Goal: Transaction & Acquisition: Purchase product/service

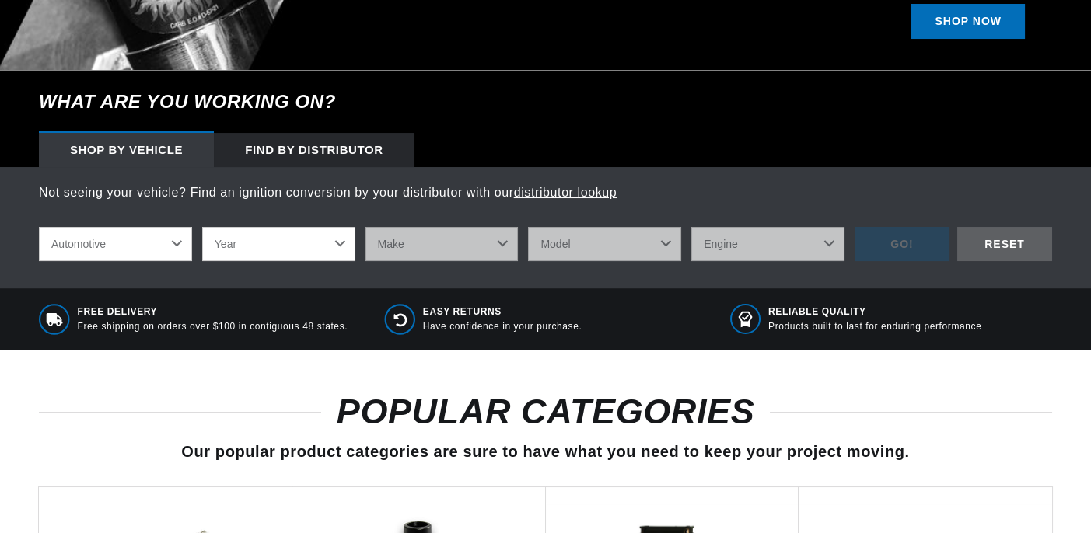
scroll to position [0, 950]
click at [39, 227] on select "Automotive Agricultural Industrial Marine Motorcycle" at bounding box center [115, 244] width 153 height 34
click at [337, 244] on select "Year [DATE] 2021 2020 2019 2018 2017 2016 2015 2014 2013 2012 2011 2010 2009 20…" at bounding box center [278, 244] width 153 height 34
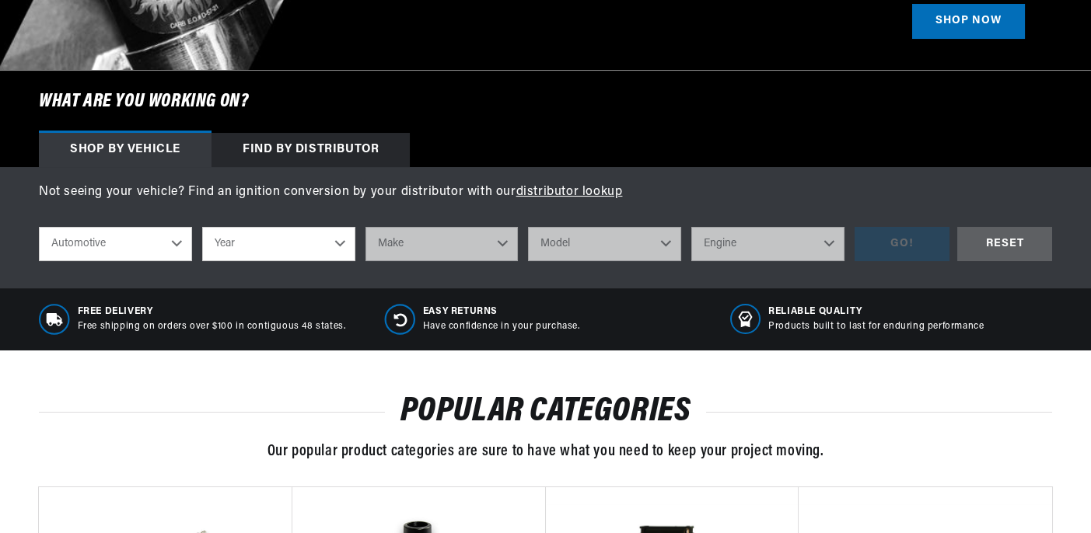
select select "1966"
click at [202, 227] on select "Year [DATE] 2021 2020 2019 2018 2017 2016 2015 2014 2013 2012 2011 2010 2009 20…" at bounding box center [278, 244] width 153 height 34
select select "1966"
click at [433, 253] on select "Make Alfa Romeo American Motors Aston [PERSON_NAME][GEOGRAPHIC_DATA] [PERSON_NA…" at bounding box center [441, 244] width 153 height 34
select select "Chevrolet"
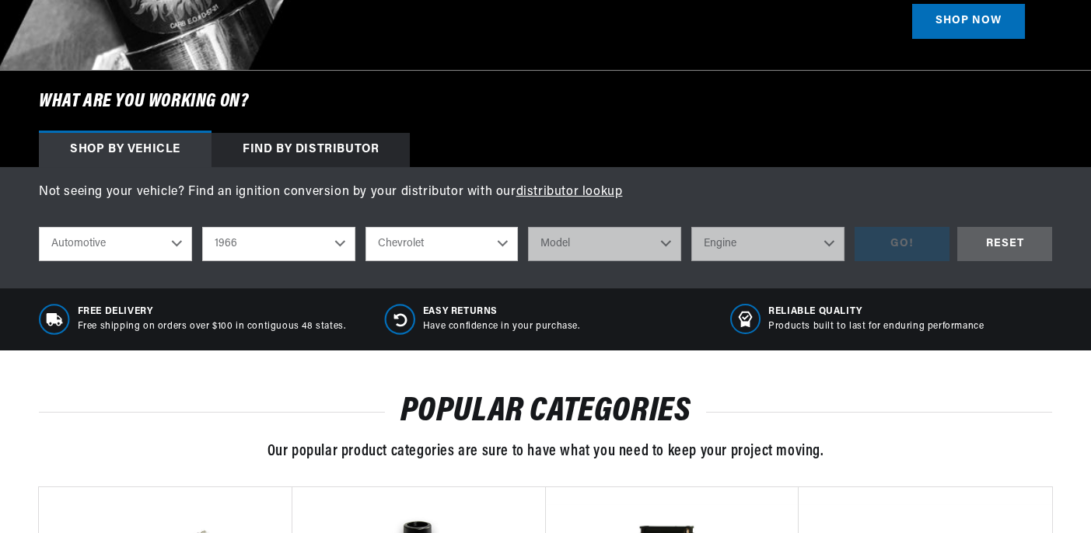
click at [365, 227] on select "Make Alfa Romeo American Motors Aston [PERSON_NAME][GEOGRAPHIC_DATA] [PERSON_NA…" at bounding box center [441, 244] width 153 height 34
select select "Chevrolet"
click at [623, 250] on select "Model [GEOGRAPHIC_DATA] [GEOGRAPHIC_DATA] C10 Pickup C20 Pickup C30 Pickup C50 …" at bounding box center [604, 244] width 153 height 34
select select "C10-Pickup"
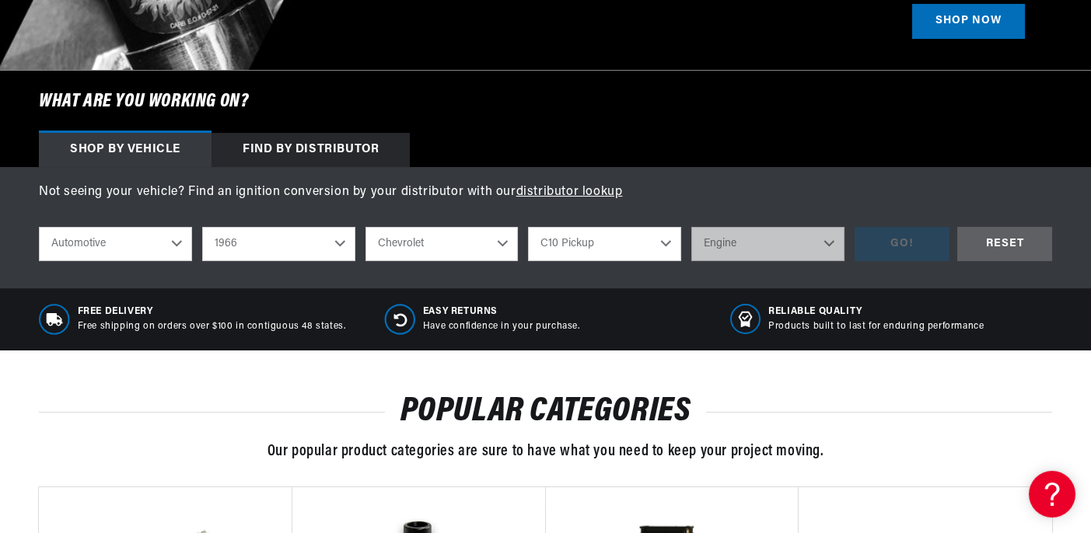
click at [528, 227] on select "Model [GEOGRAPHIC_DATA] [GEOGRAPHIC_DATA] C10 Pickup C20 Pickup C30 Pickup C50 …" at bounding box center [604, 244] width 153 height 34
select select "C10-Pickup"
click at [784, 244] on select "Engine 230cid / 3.8L 250cid / 4.1L 283cid / 4.6L 292cid / 4.8L 327cid / 5.3L 32…" at bounding box center [767, 244] width 153 height 34
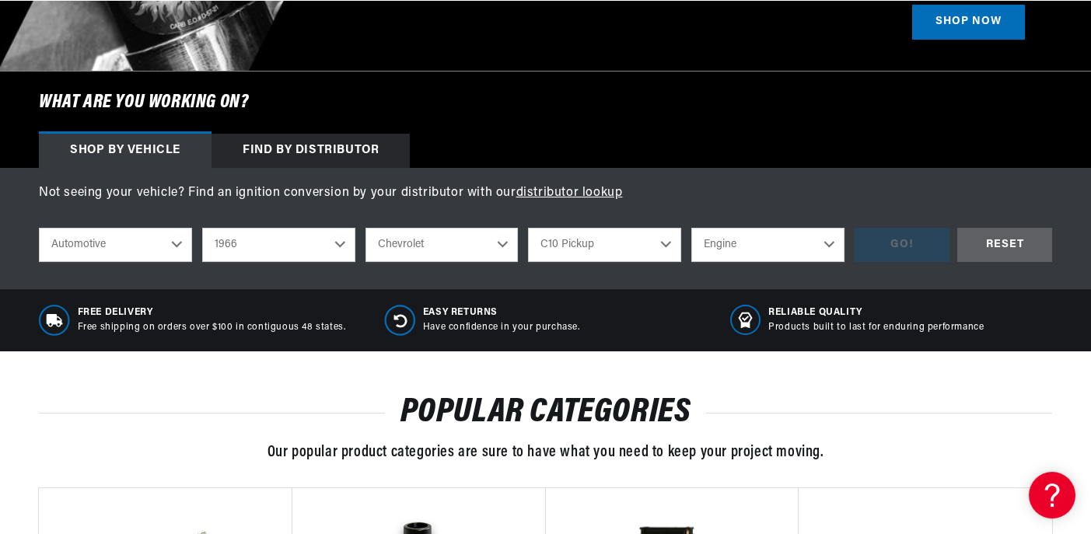
scroll to position [0, 950]
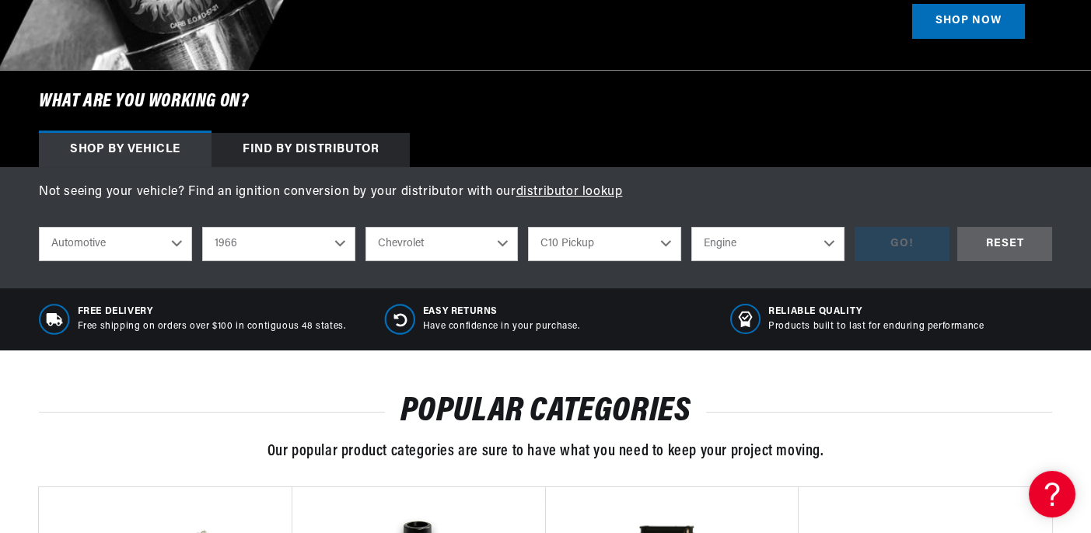
select select "250cid-4.1L"
click at [691, 227] on select "Engine 230cid / 3.8L 250cid / 4.1L 283cid / 4.6L 292cid / 4.8L 327cid / 5.3L 32…" at bounding box center [767, 244] width 153 height 34
click at [721, 318] on div "Free Delivery Free shipping on orders over $100 in contiguous 48 states. Easy R…" at bounding box center [545, 319] width 1013 height 31
select select "250cid-4.1L"
click at [898, 247] on div "GO!" at bounding box center [901, 244] width 95 height 35
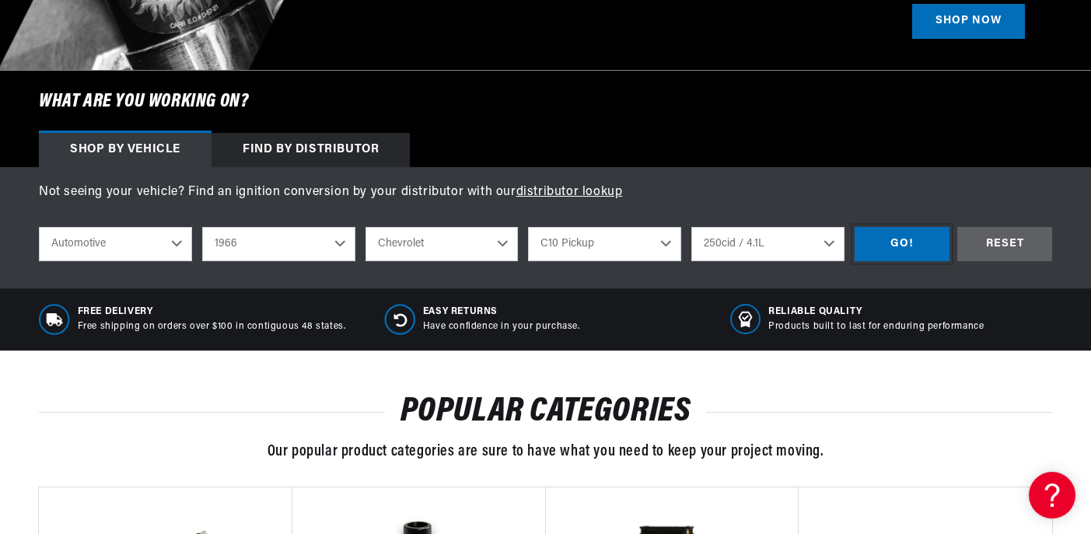
scroll to position [0, 1254]
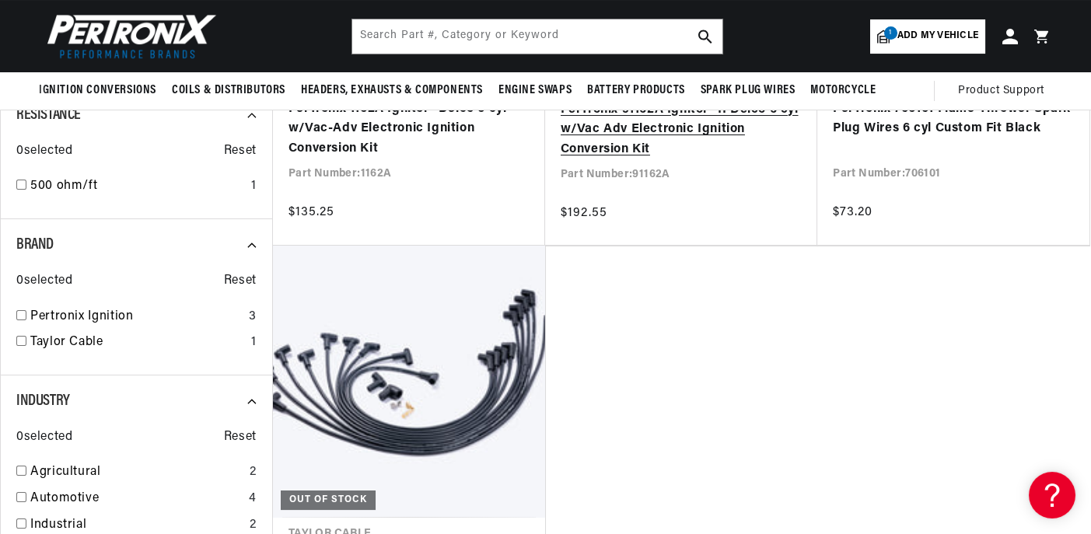
scroll to position [389, 0]
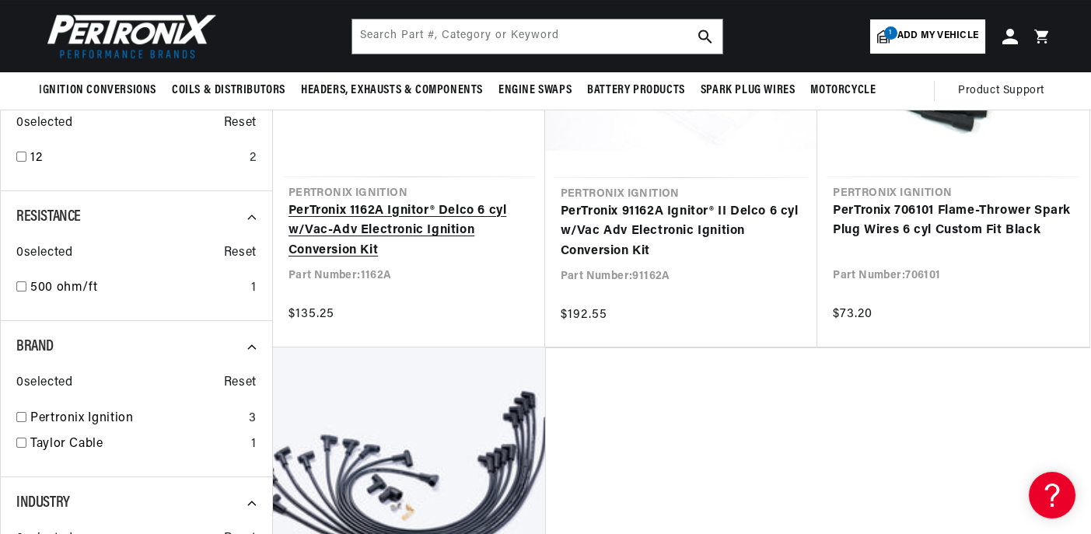
click at [337, 229] on link "PerTronix 1162A Ignitor® Delco 6 cyl w/Vac-Adv Electronic Ignition Conversion K…" at bounding box center [408, 231] width 241 height 60
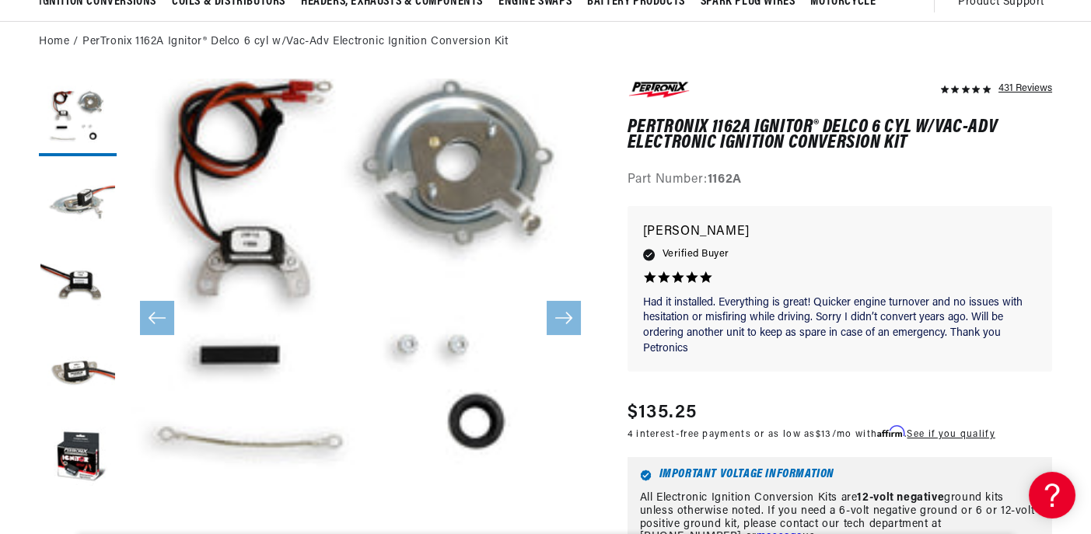
scroll to position [0, 1900]
click at [79, 288] on button "Load image 3 in gallery view" at bounding box center [78, 289] width 78 height 78
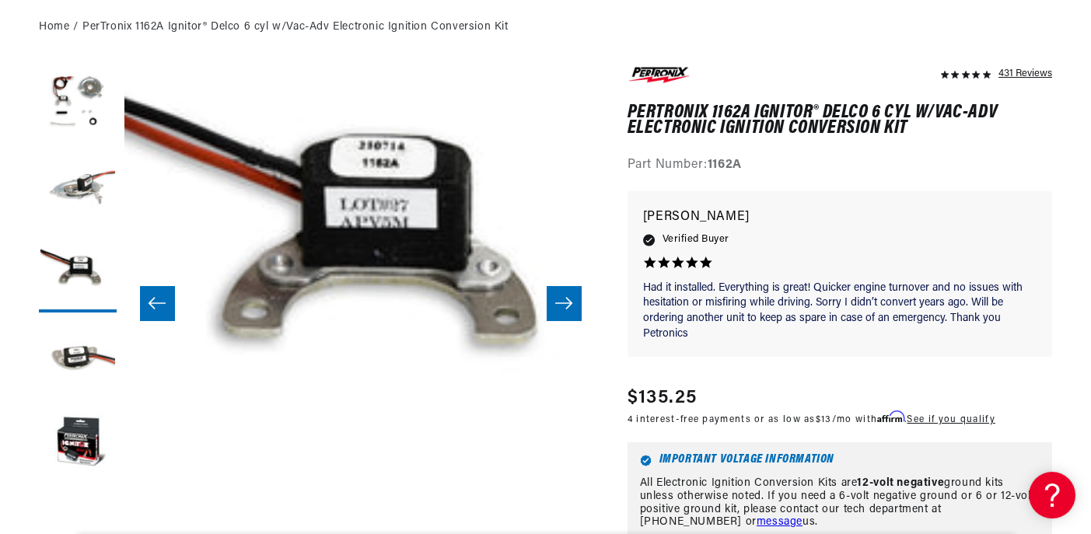
scroll to position [389, 0]
